Goal: Register for event/course: Sign up to attend an event or enroll in a course

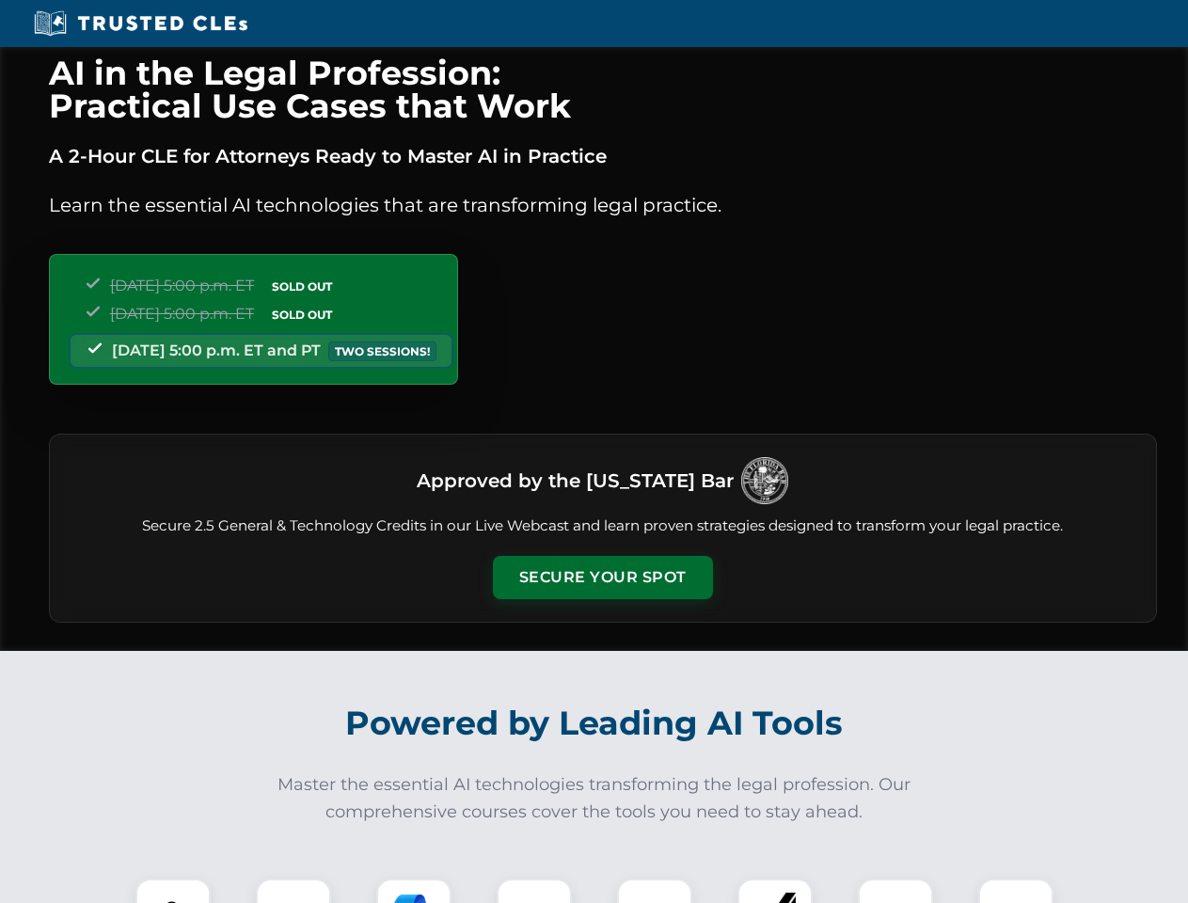
click at [602, 578] on button "Secure Your Spot" at bounding box center [603, 577] width 220 height 43
click at [173, 891] on img at bounding box center [173, 916] width 55 height 55
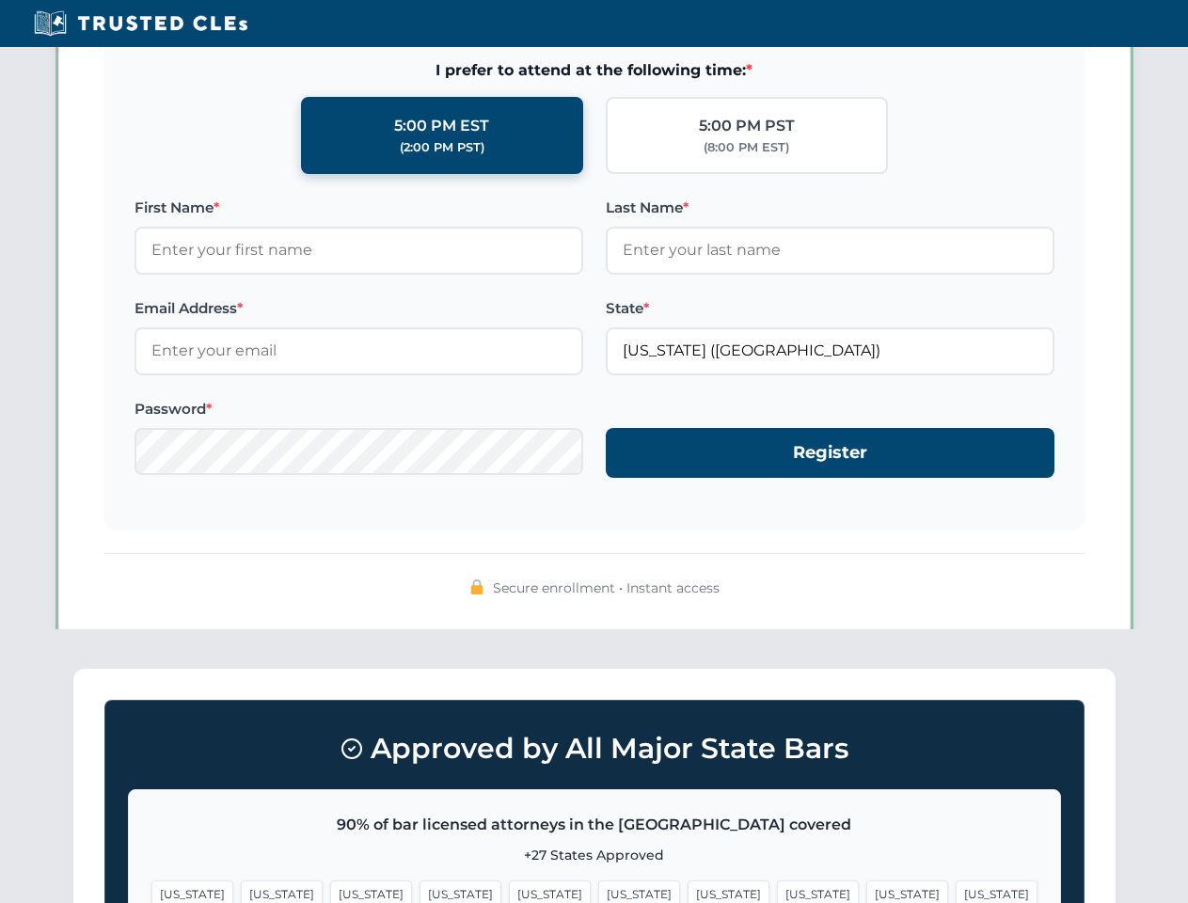
click at [688, 891] on span "[US_STATE]" at bounding box center [729, 894] width 82 height 27
click at [866, 891] on span "[US_STATE]" at bounding box center [907, 894] width 82 height 27
